Goal: Task Accomplishment & Management: Manage account settings

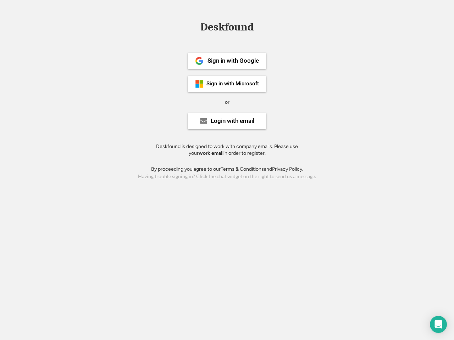
click at [227, 101] on div "or" at bounding box center [227, 102] width 5 height 7
click at [227, 28] on div "Deskfound" at bounding box center [227, 27] width 60 height 11
click at [194, 27] on div "Deskfound" at bounding box center [227, 28] width 454 height 13
click at [227, 28] on div "Deskfound" at bounding box center [227, 27] width 60 height 11
click at [227, 102] on div "or" at bounding box center [227, 102] width 5 height 7
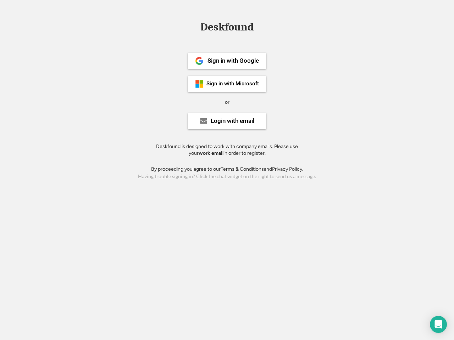
click at [227, 61] on div "Sign in with Google" at bounding box center [232, 61] width 51 height 6
click at [233, 61] on div "Sign in with Google" at bounding box center [232, 61] width 51 height 6
click at [199, 61] on img at bounding box center [199, 61] width 9 height 9
click at [227, 84] on div "Sign in with Microsoft" at bounding box center [232, 83] width 52 height 5
click at [233, 84] on div "Sign in with Microsoft" at bounding box center [232, 83] width 52 height 5
